Goal: Task Accomplishment & Management: Complete application form

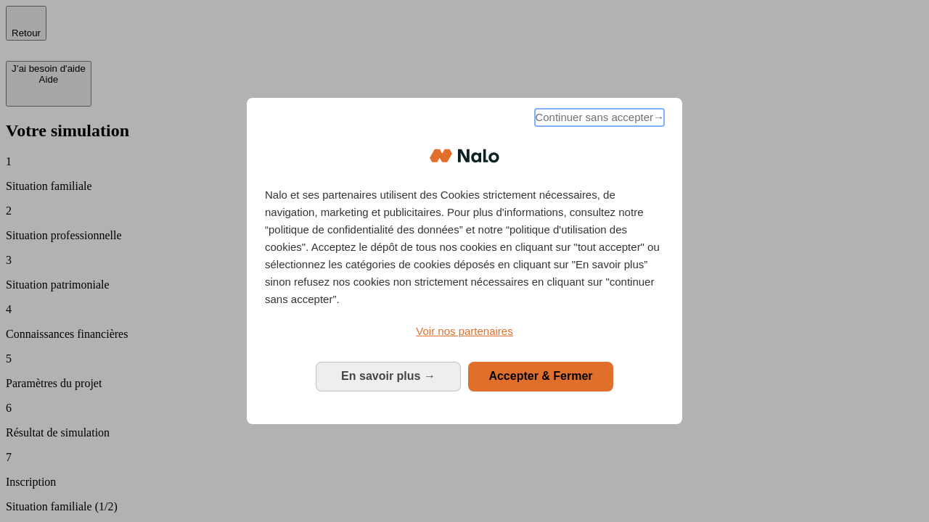
click at [598, 120] on span "Continuer sans accepter →" at bounding box center [599, 117] width 129 height 17
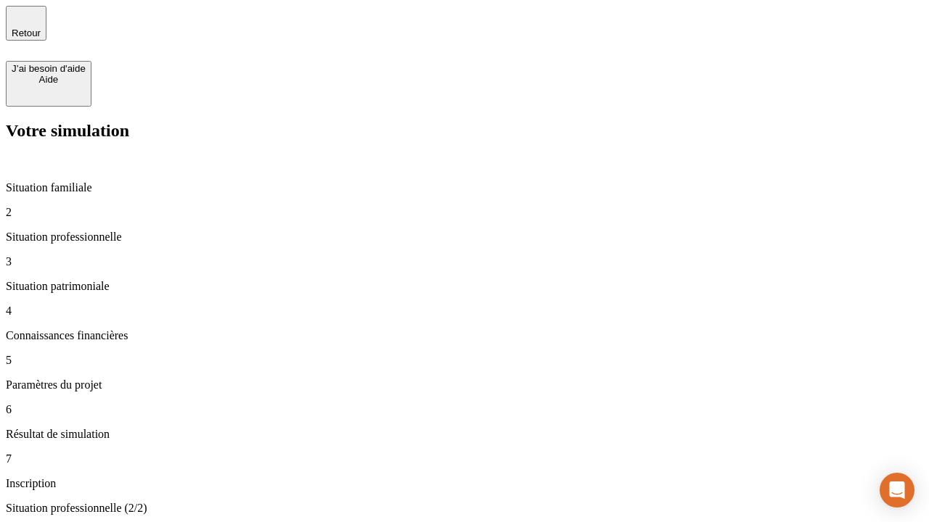
type input "70 000"
type input "1 000"
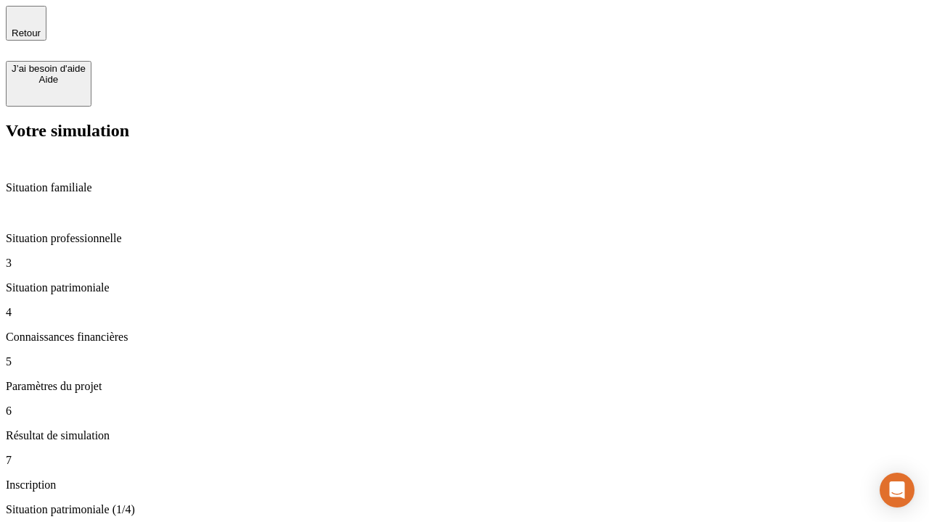
type input "800"
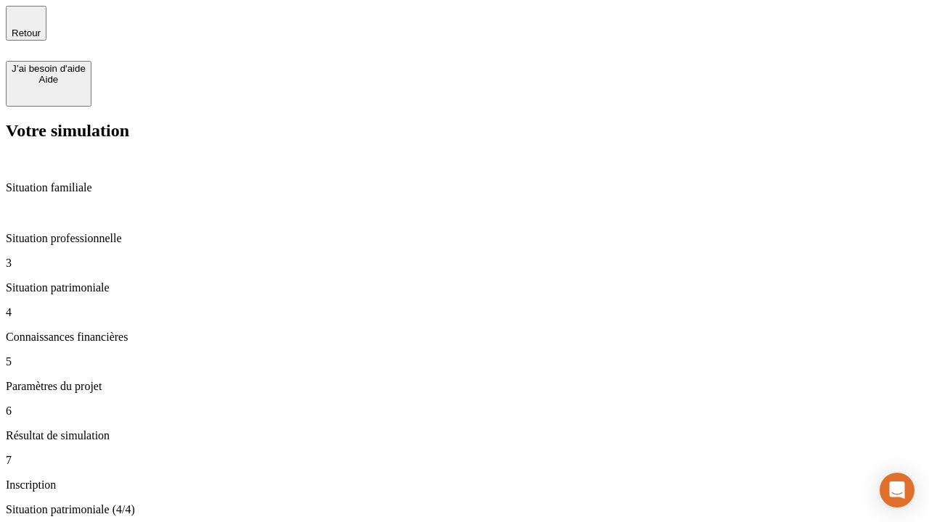
type input "6"
type input "400"
type input "3"
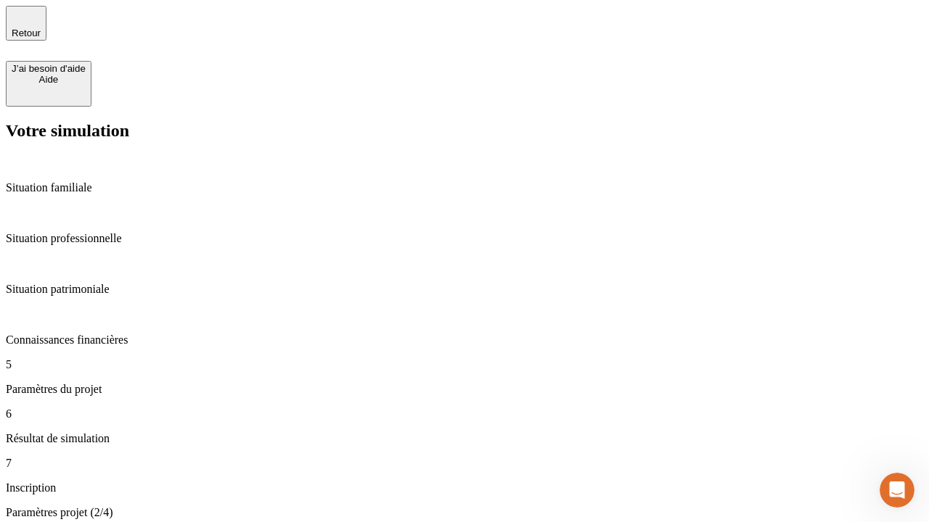
type input "35"
type input "500"
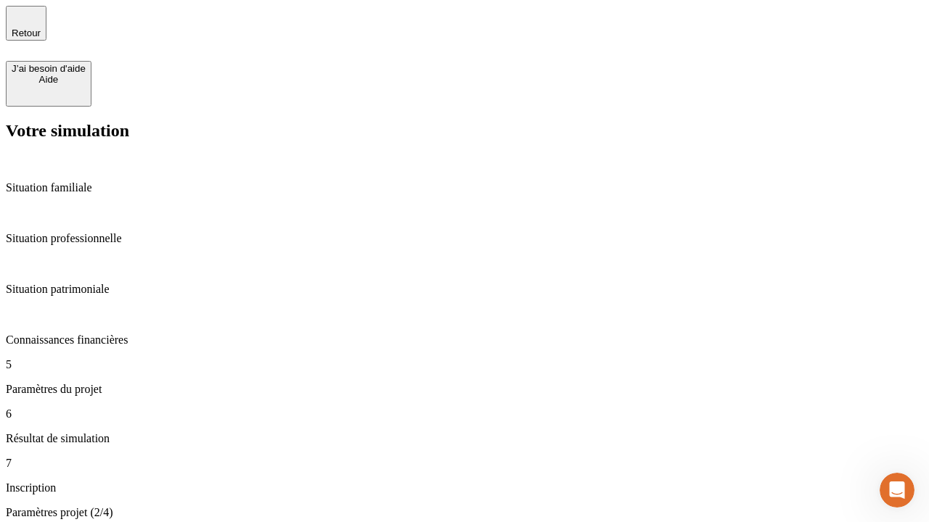
type input "640"
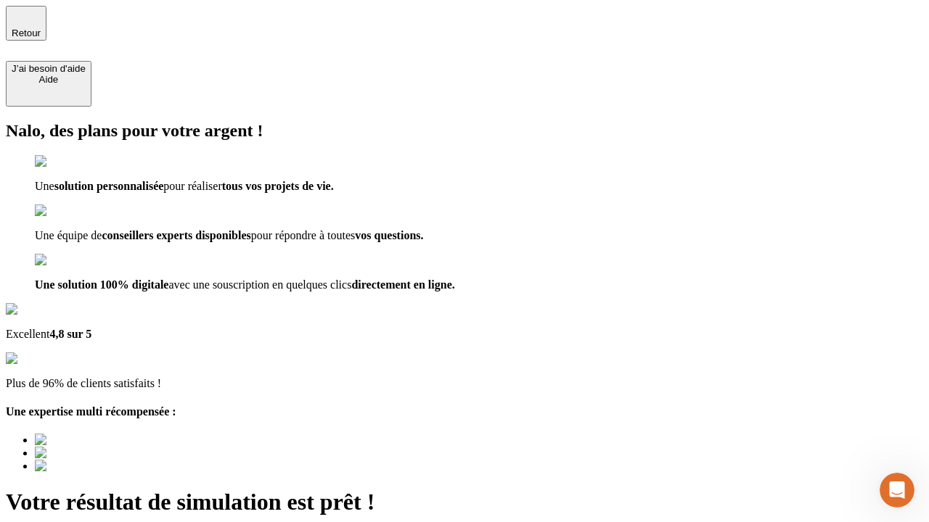
type input "[EMAIL_ADDRESS][DOMAIN_NAME]"
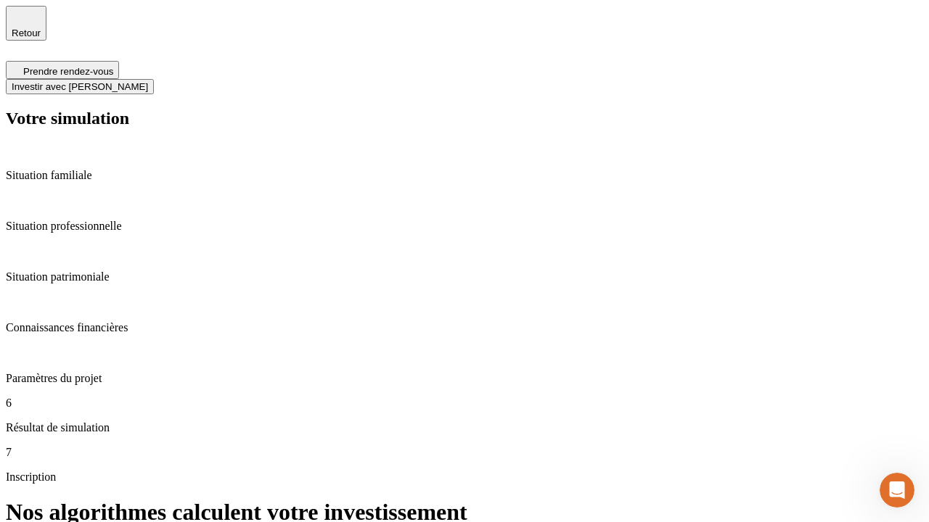
scroll to position [6, 0]
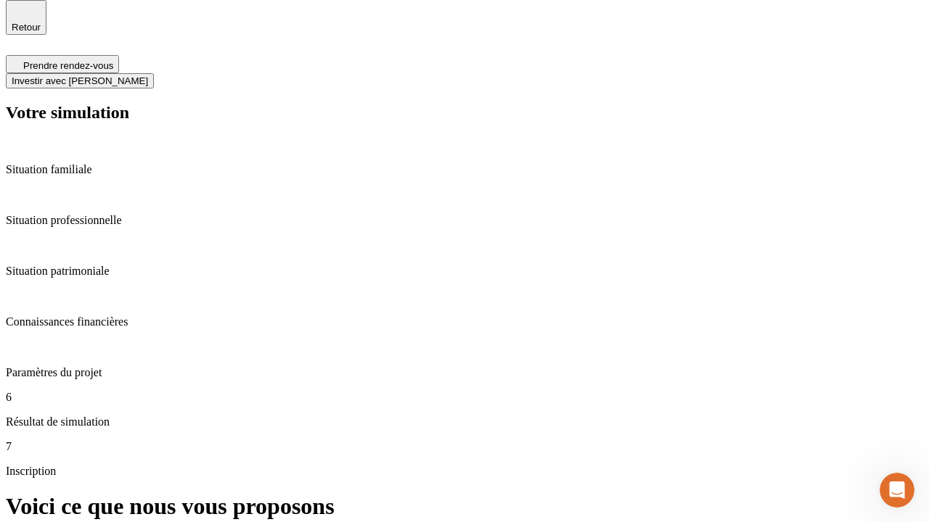
click at [148, 75] on span "Investir avec [PERSON_NAME]" at bounding box center [80, 80] width 136 height 11
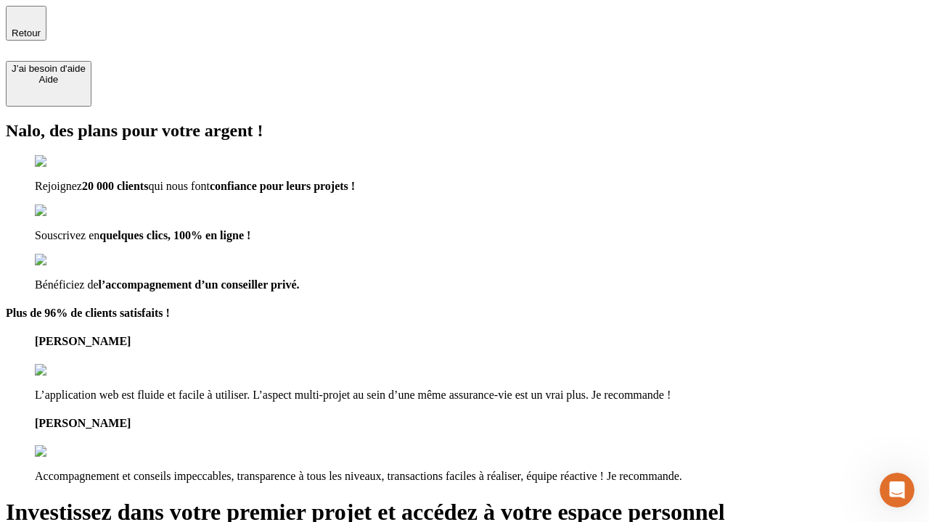
type input "[EMAIL_ADDRESS][DOMAIN_NAME]"
